Goal: Entertainment & Leisure: Consume media (video, audio)

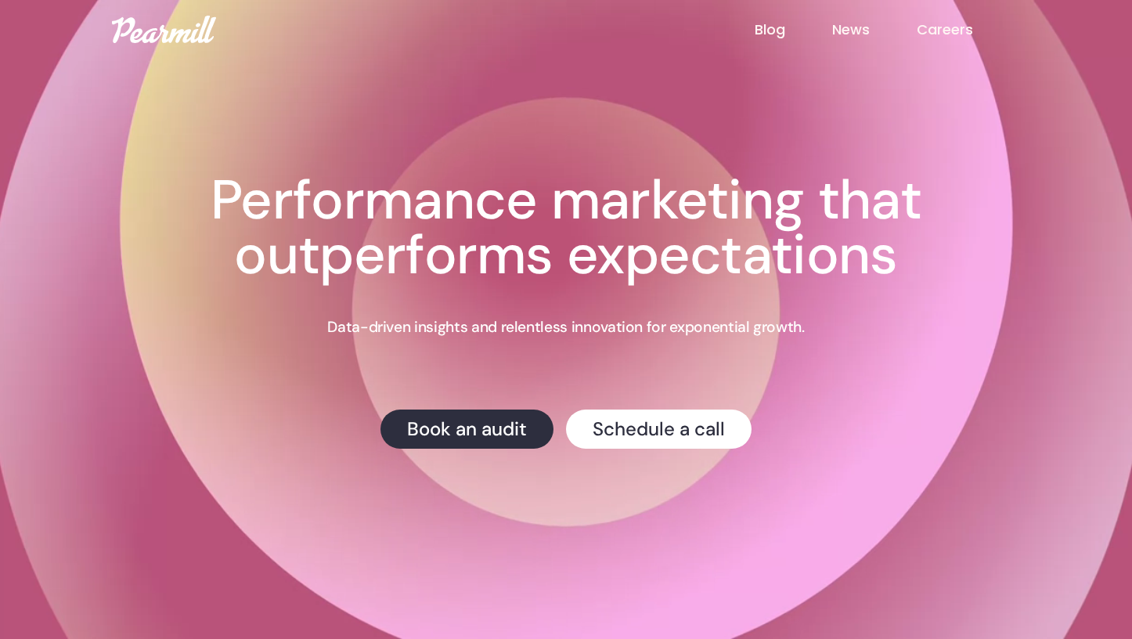
click at [313, 327] on div "Creative Testing We're hosting a live webinar on testing ad creative on [DATE] …" at bounding box center [566, 311] width 877 height 276
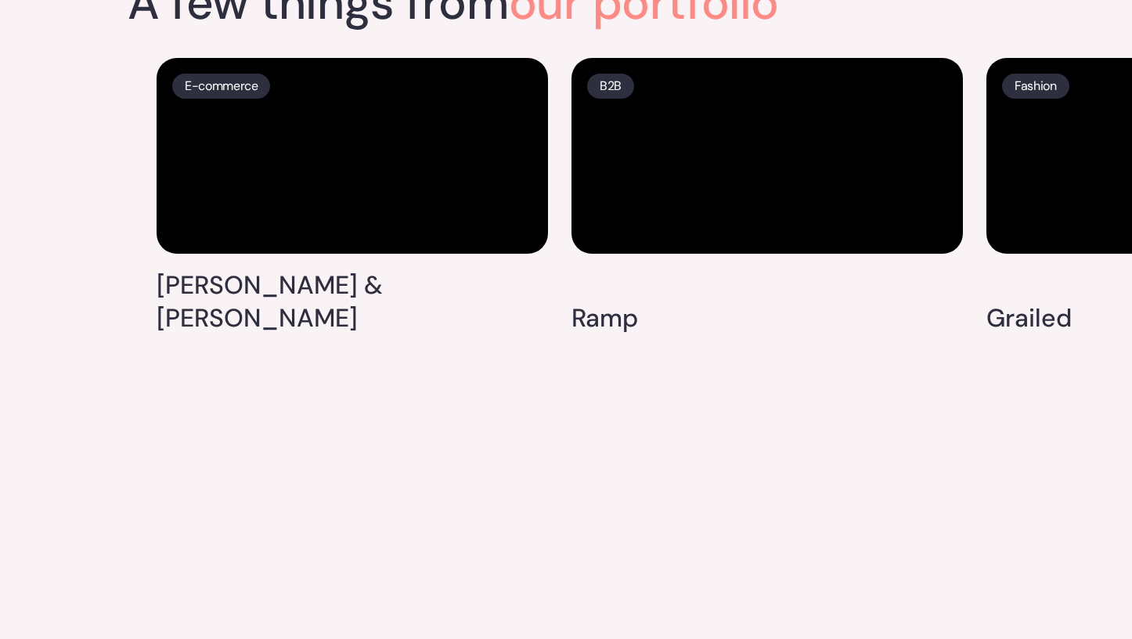
scroll to position [4018, 0]
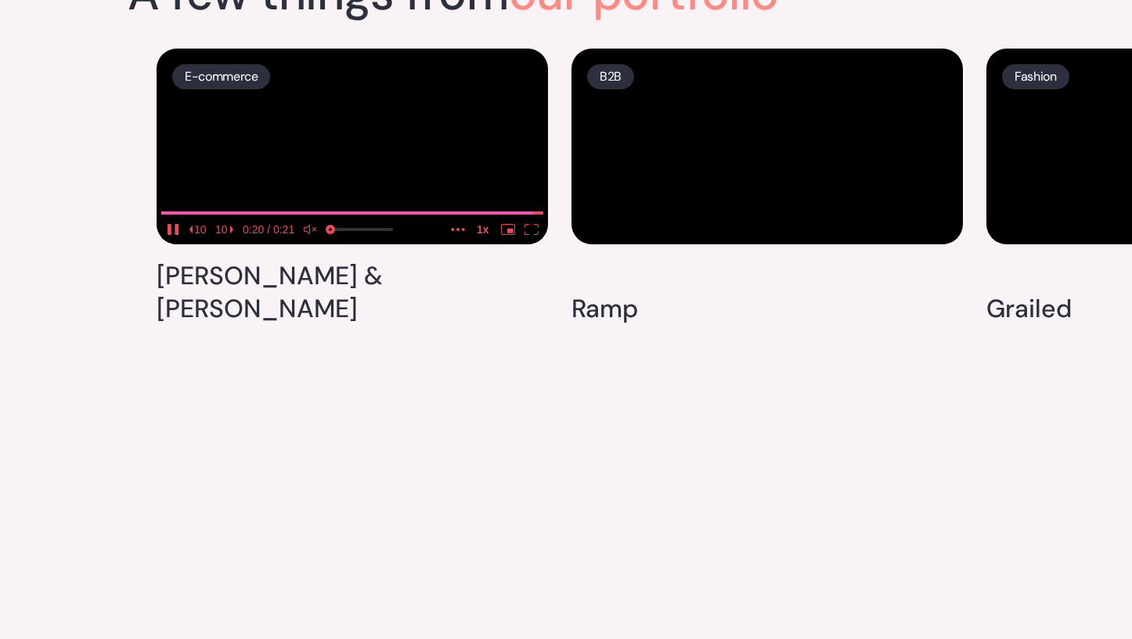
click at [312, 235] on icon "unmute" at bounding box center [311, 229] width 14 height 11
click at [336, 244] on video at bounding box center [352, 147] width 391 height 196
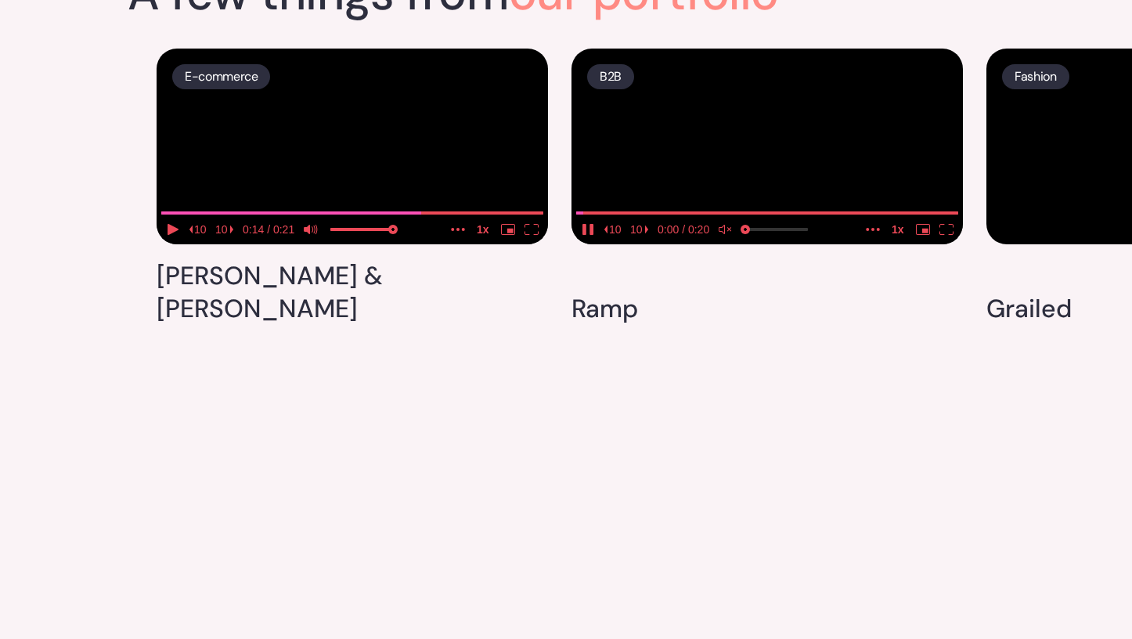
click at [597, 240] on media-play-button "pause" at bounding box center [587, 229] width 23 height 20
click at [729, 233] on icon "unmute" at bounding box center [730, 229] width 2 height 8
click at [588, 235] on icon "play" at bounding box center [587, 229] width 11 height 11
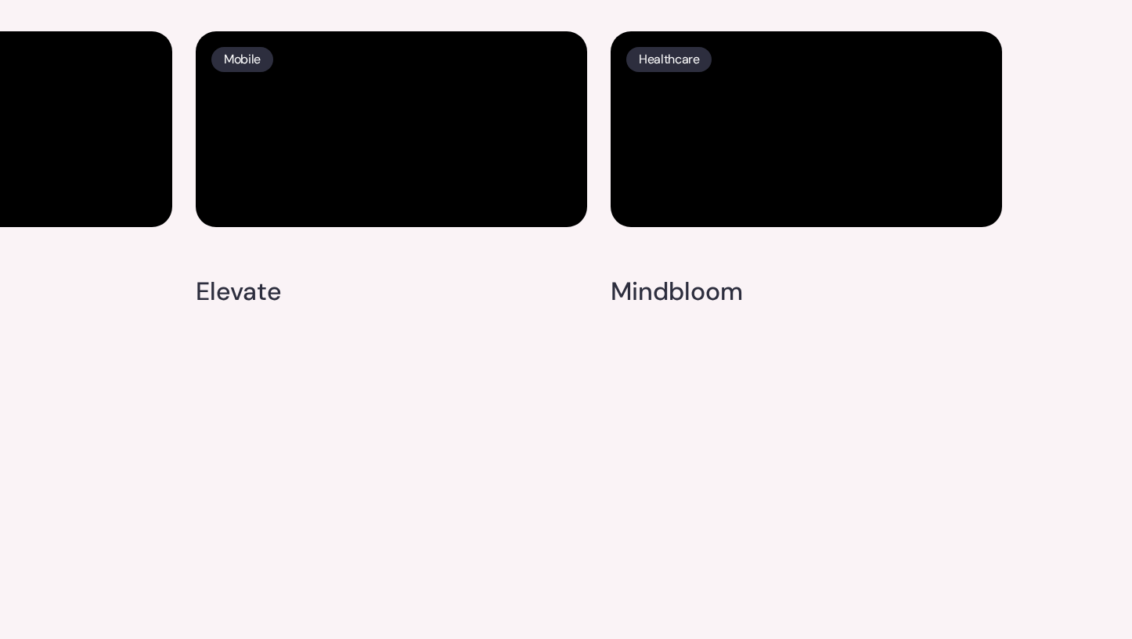
scroll to position [4907, 0]
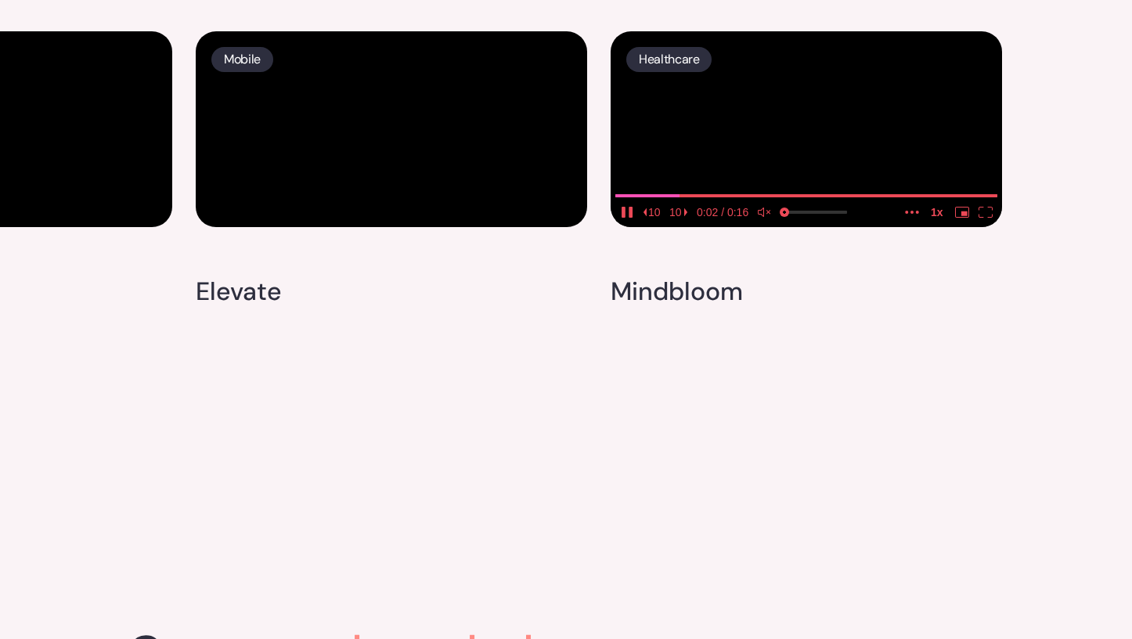
click at [628, 218] on icon "pause" at bounding box center [627, 212] width 14 height 11
click at [738, 227] on video at bounding box center [806, 129] width 391 height 196
type input "0.0130035197497067"
click at [786, 228] on input "volume" at bounding box center [815, 215] width 63 height 26
click at [763, 217] on icon "mute" at bounding box center [761, 211] width 6 height 9
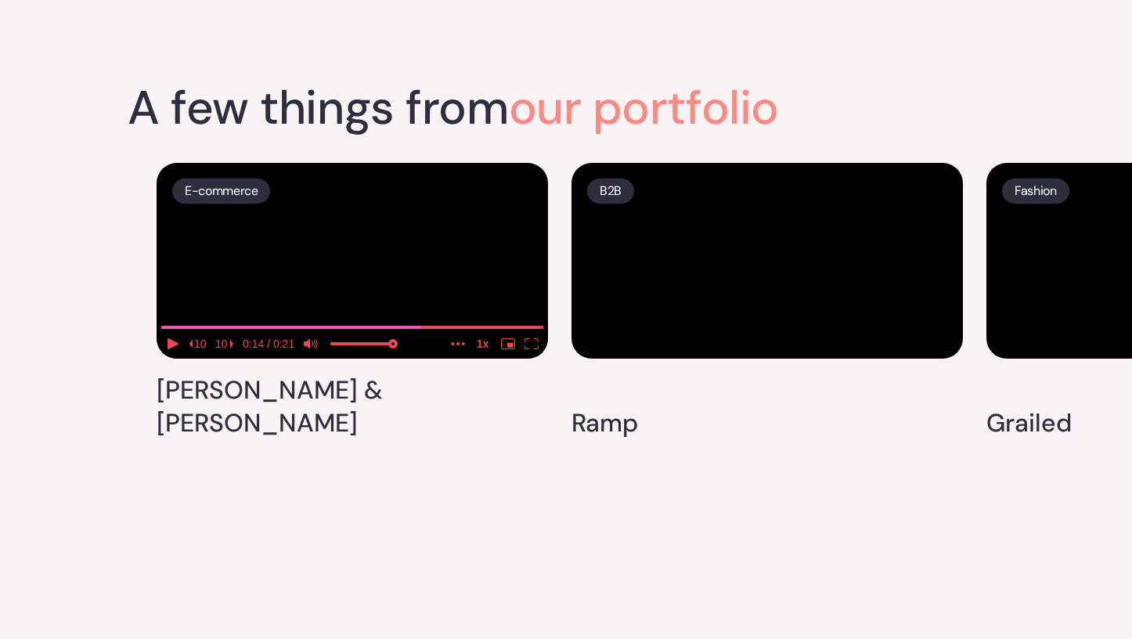
scroll to position [3899, 0]
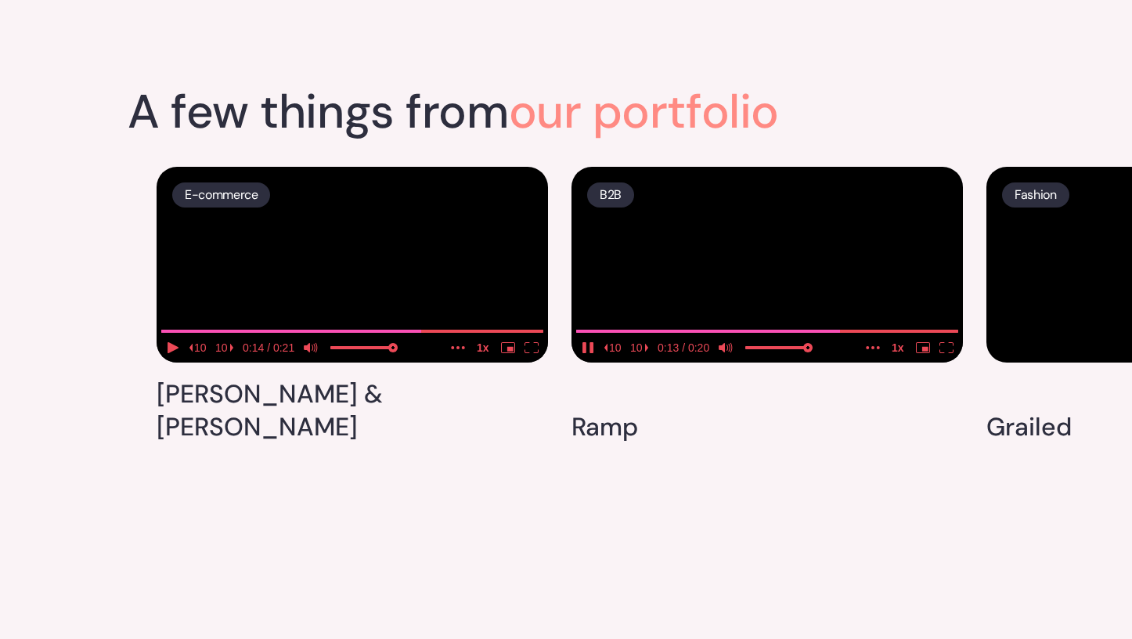
click at [589, 353] on icon "pause" at bounding box center [588, 347] width 14 height 11
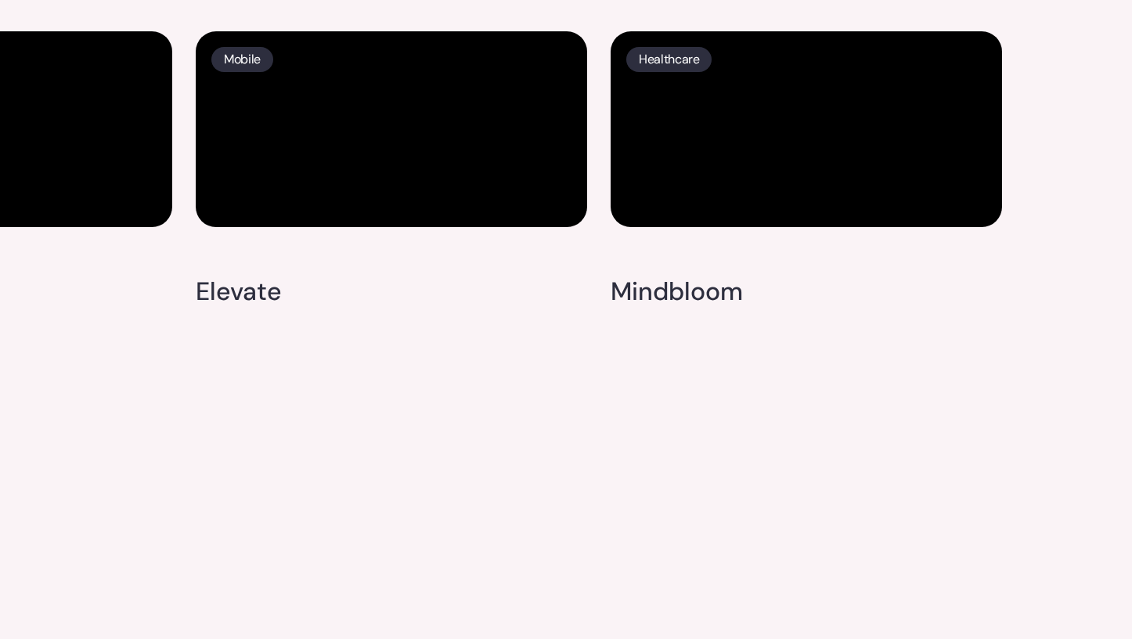
scroll to position [4821, 0]
click at [630, 218] on icon "pause" at bounding box center [631, 212] width 4 height 11
click at [764, 217] on icon "unmute" at bounding box center [761, 211] width 6 height 9
click at [626, 218] on icon "play" at bounding box center [626, 212] width 11 height 11
click at [622, 218] on icon "pause" at bounding box center [623, 212] width 4 height 11
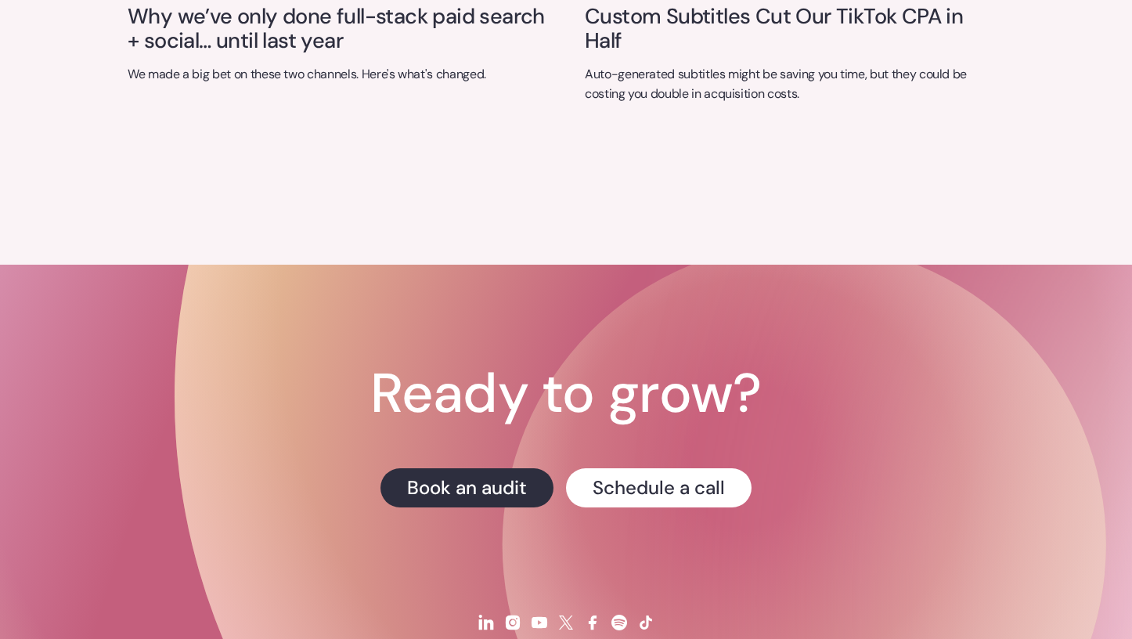
scroll to position [6544, 0]
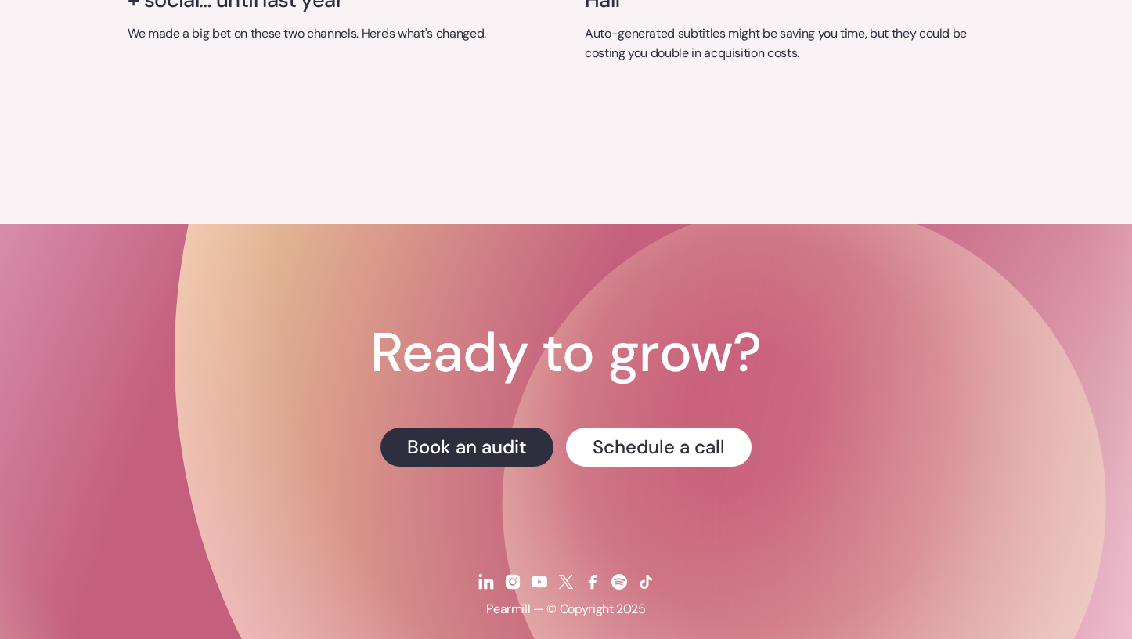
click at [538, 572] on img at bounding box center [539, 581] width 19 height 19
click at [515, 572] on img at bounding box center [512, 581] width 19 height 19
